Goal: Task Accomplishment & Management: Manage account settings

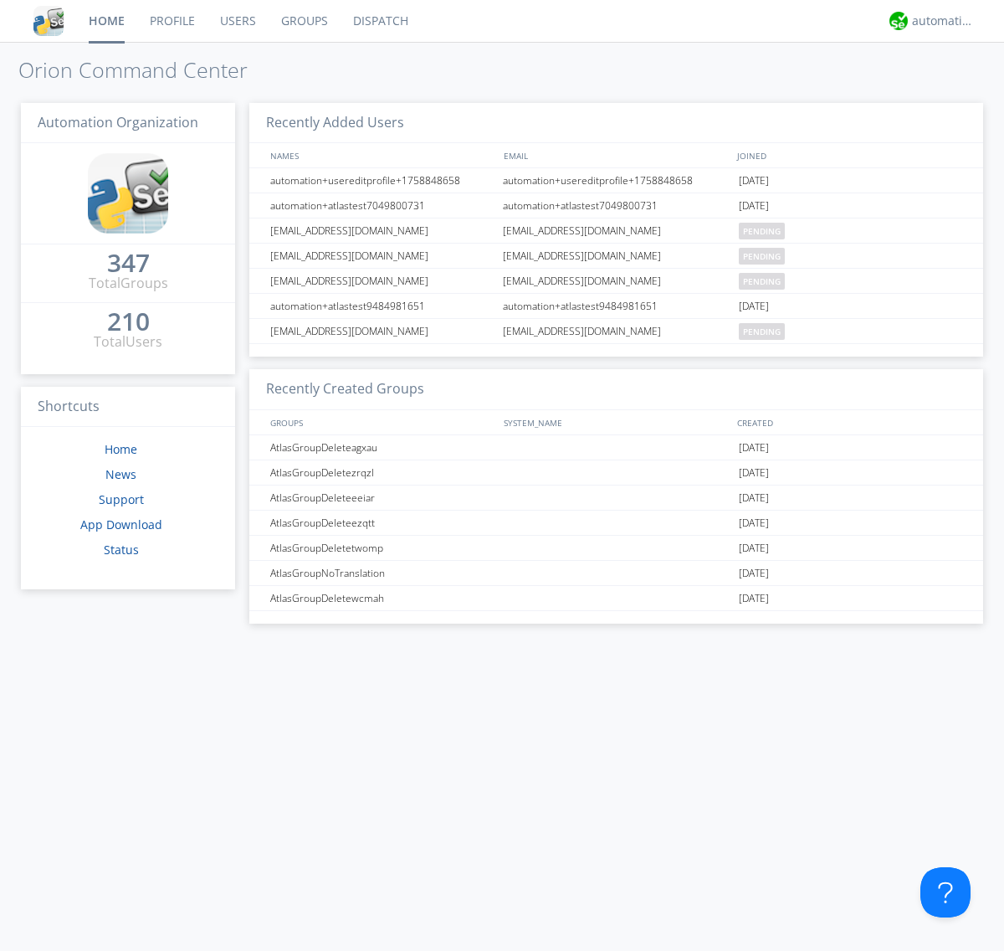
click at [303, 21] on link "Groups" at bounding box center [305, 21] width 72 height 42
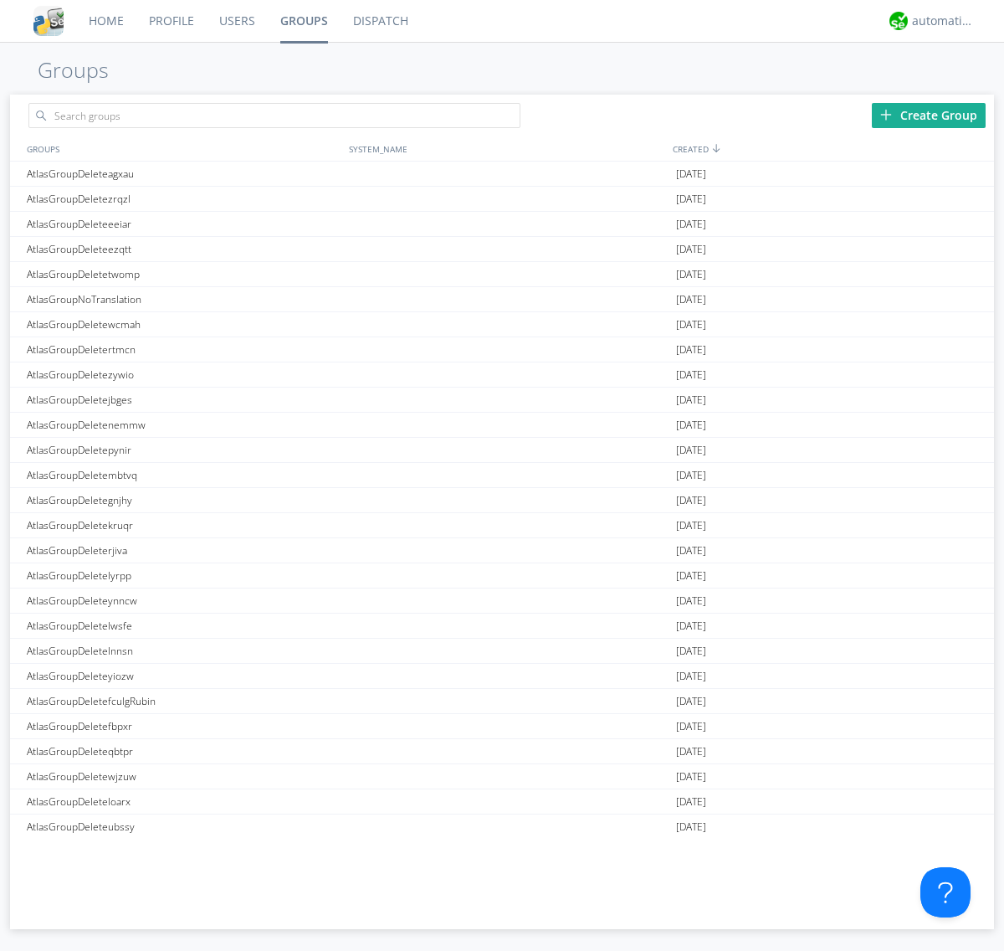
click at [929, 115] on div "Create Group" at bounding box center [929, 115] width 114 height 25
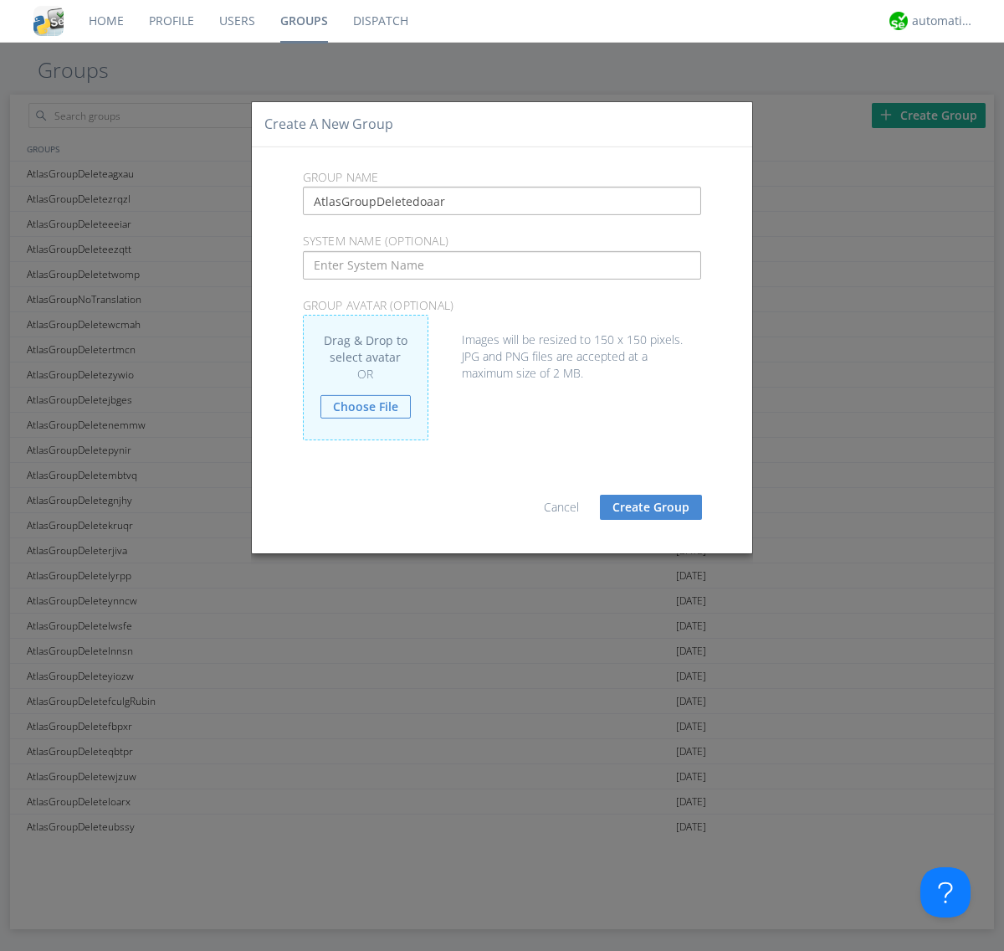
type input "AtlasGroupDeletedoaar"
click at [651, 506] on button "Create Group" at bounding box center [651, 507] width 102 height 25
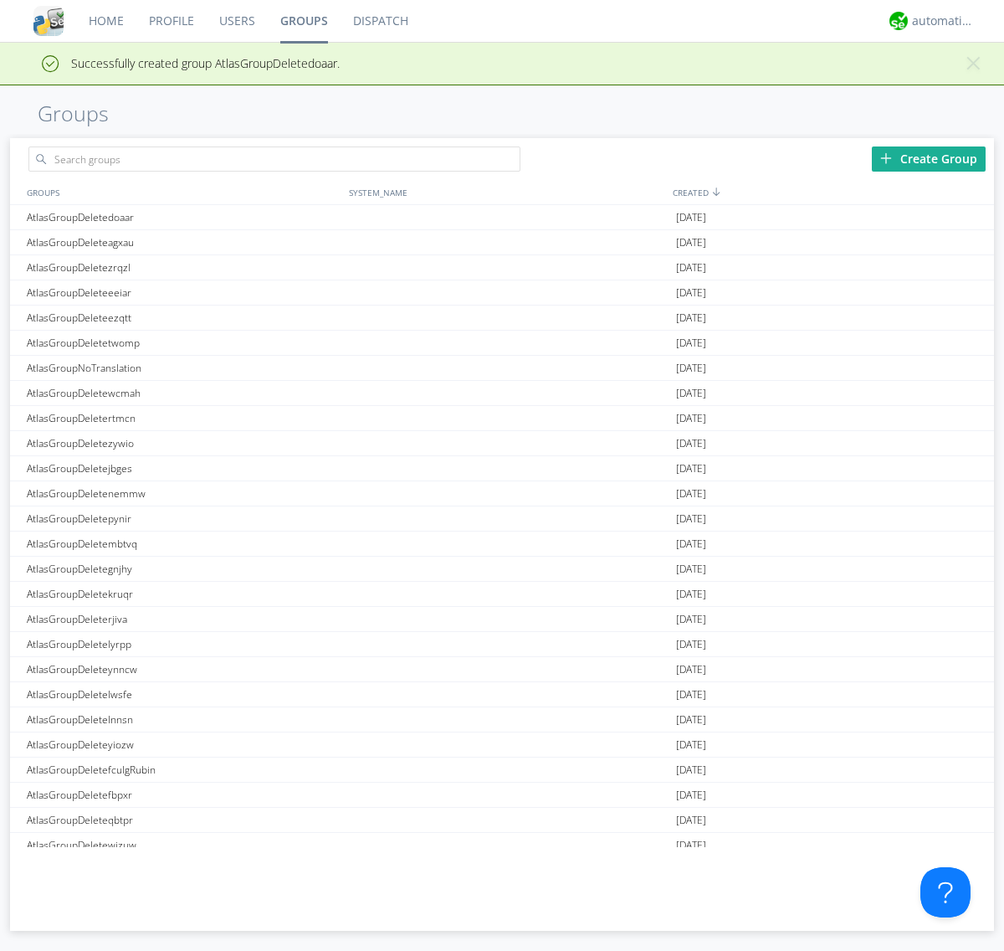
click at [303, 21] on link "Groups" at bounding box center [304, 21] width 73 height 42
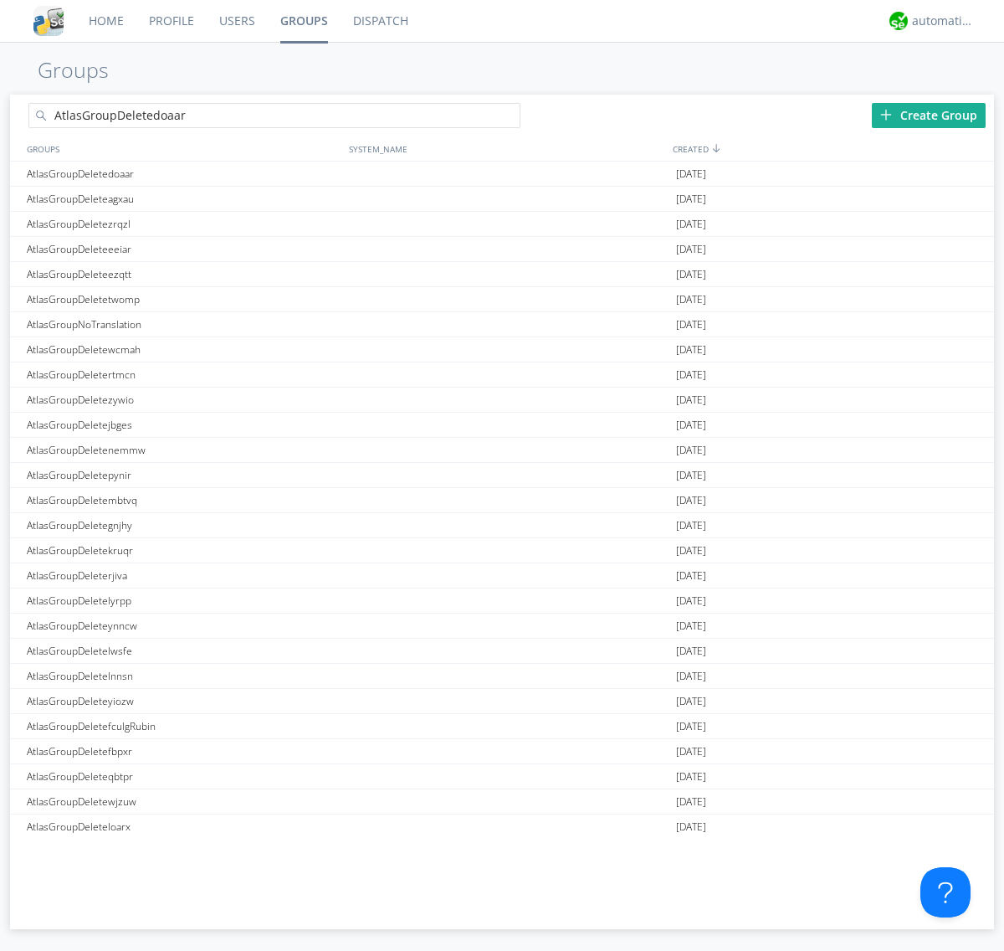
type input "AtlasGroupDeletedoaar"
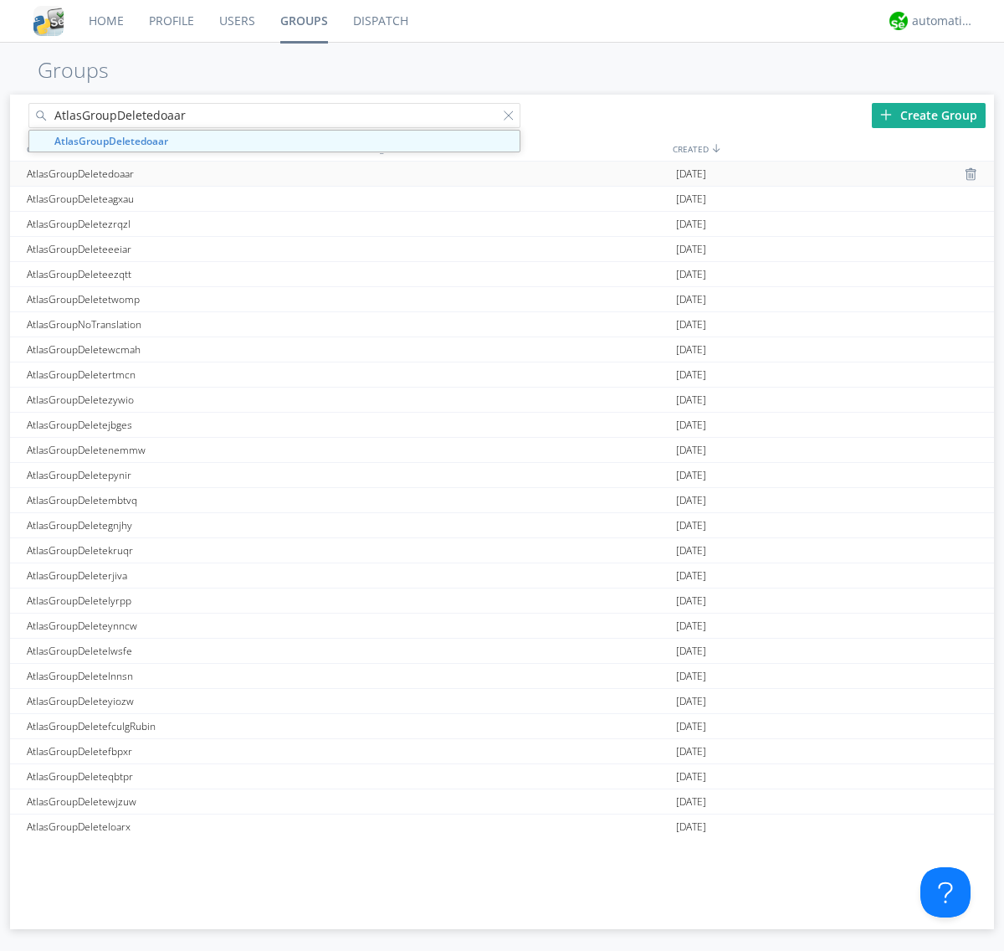
type input "AtlasGroupDeletedoaar"
click at [183, 173] on div "AtlasGroupDeletedoaar" at bounding box center [184, 174] width 322 height 24
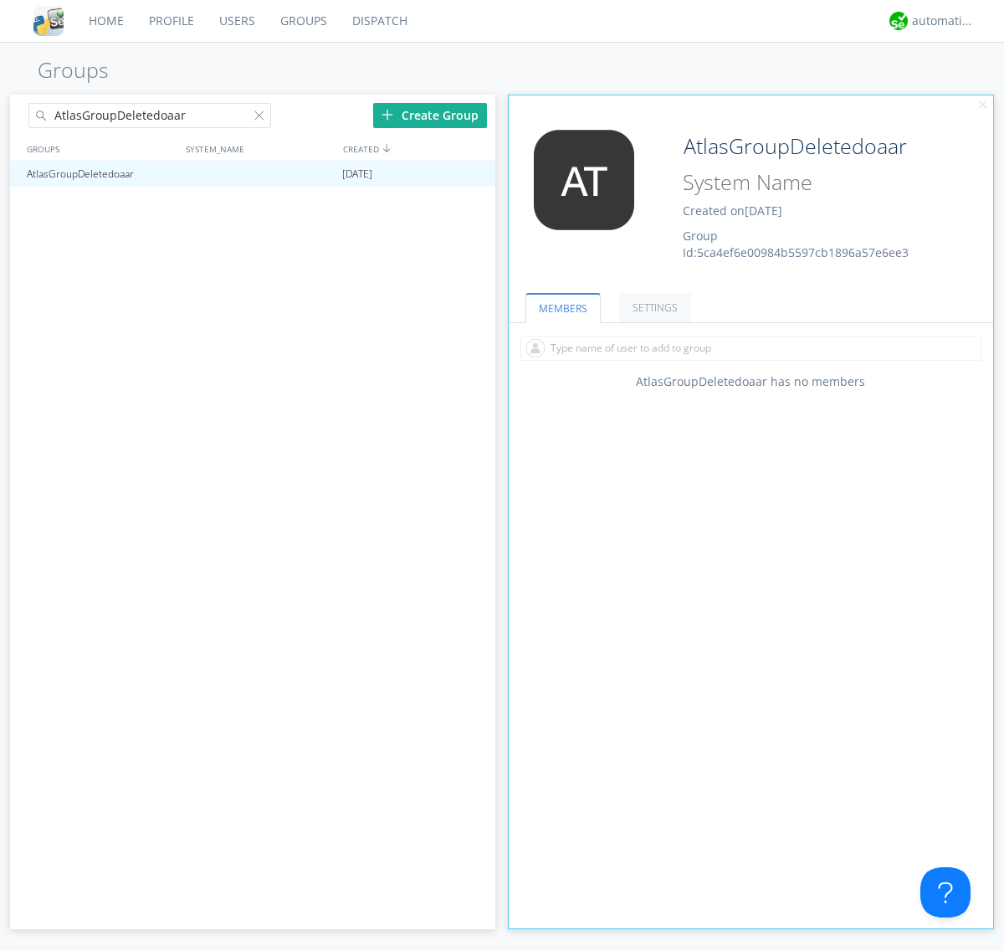
click at [751, 347] on input "text" at bounding box center [751, 348] width 461 height 25
type input "automation+atlas0005"
click at [747, 347] on input "text" at bounding box center [751, 348] width 461 height 25
type input "automation+atlas0004"
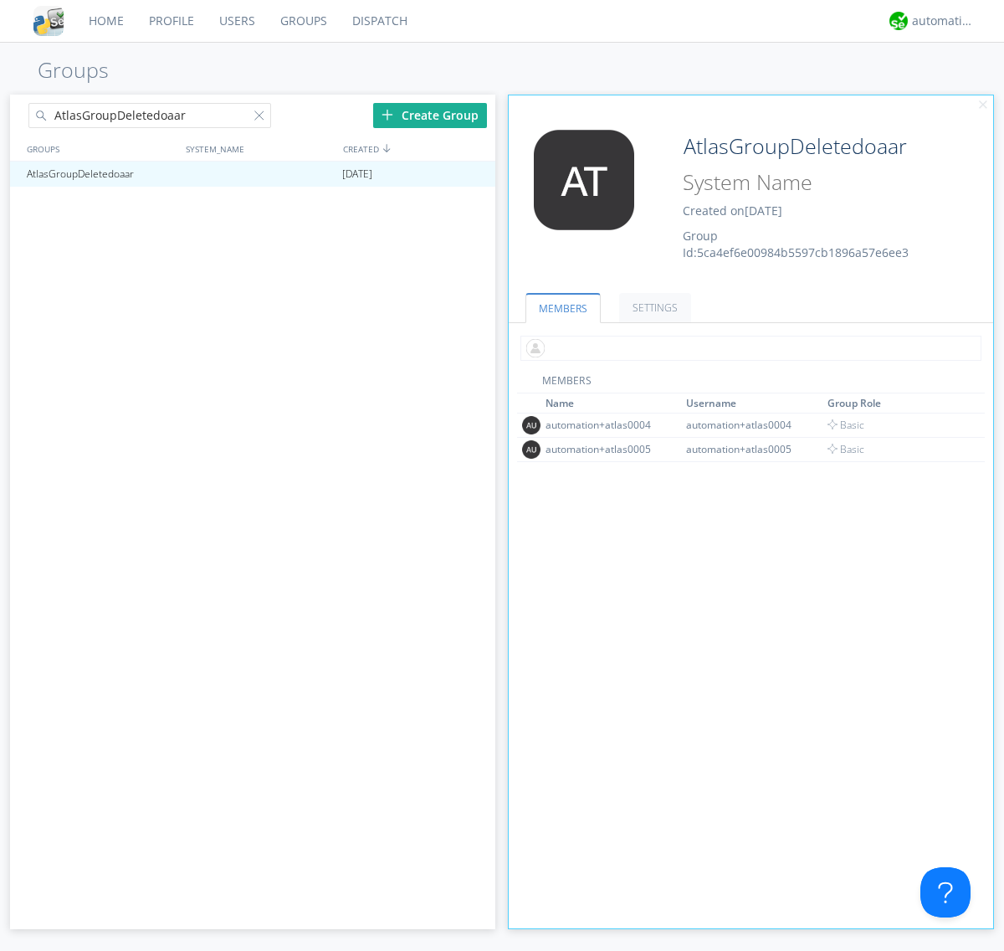
click at [747, 347] on input "text" at bounding box center [751, 348] width 461 height 25
click at [841, 449] on span "Basic" at bounding box center [847, 449] width 38 height 14
click at [747, 347] on input "text" at bounding box center [751, 348] width 461 height 25
click at [841, 424] on span "Basic" at bounding box center [847, 425] width 38 height 14
click at [474, 174] on div at bounding box center [474, 173] width 17 height 13
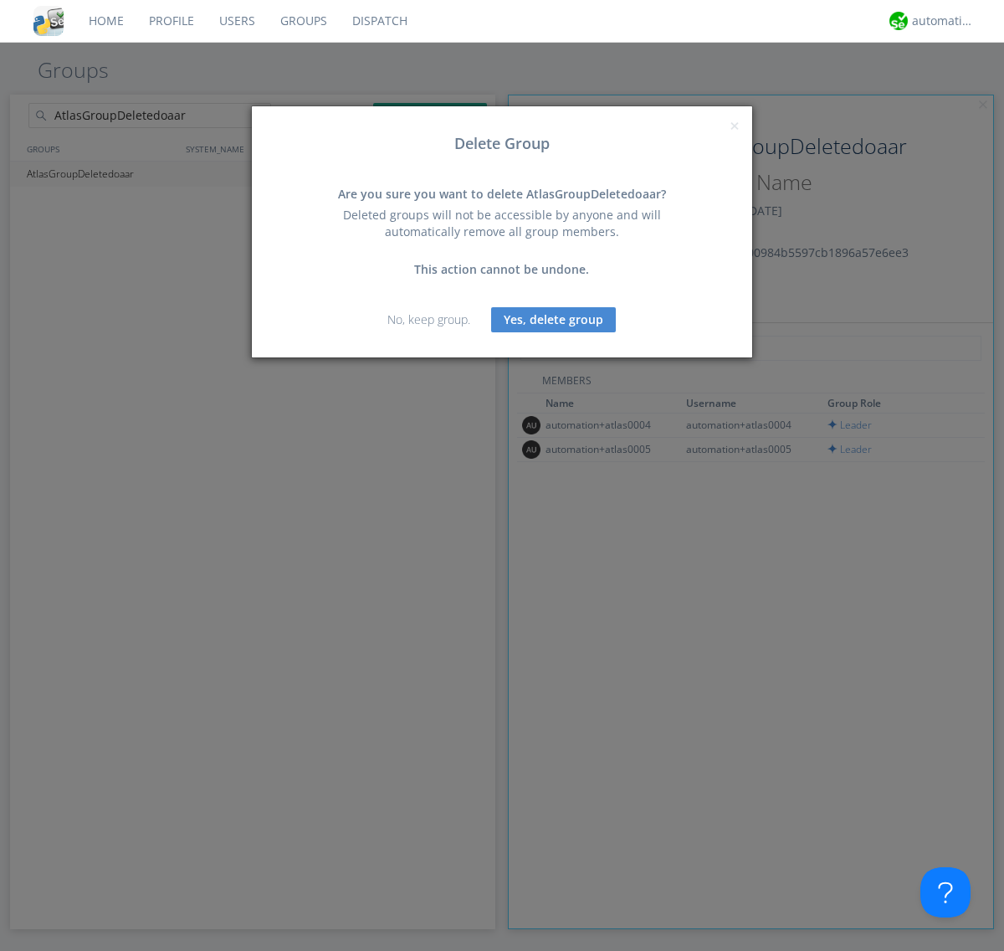
click at [554, 319] on button "Yes, delete group" at bounding box center [553, 319] width 125 height 25
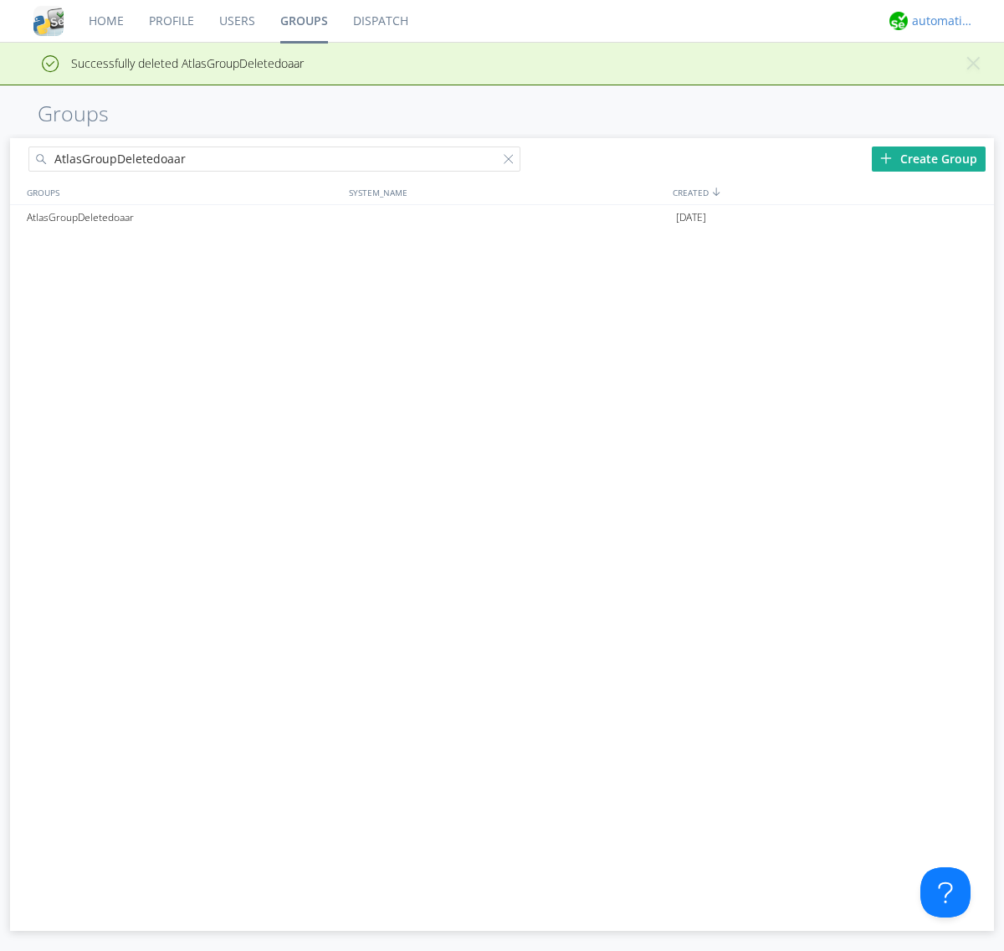
click at [939, 21] on div "automation+atlas" at bounding box center [943, 21] width 63 height 17
